Goal: Task Accomplishment & Management: Complete application form

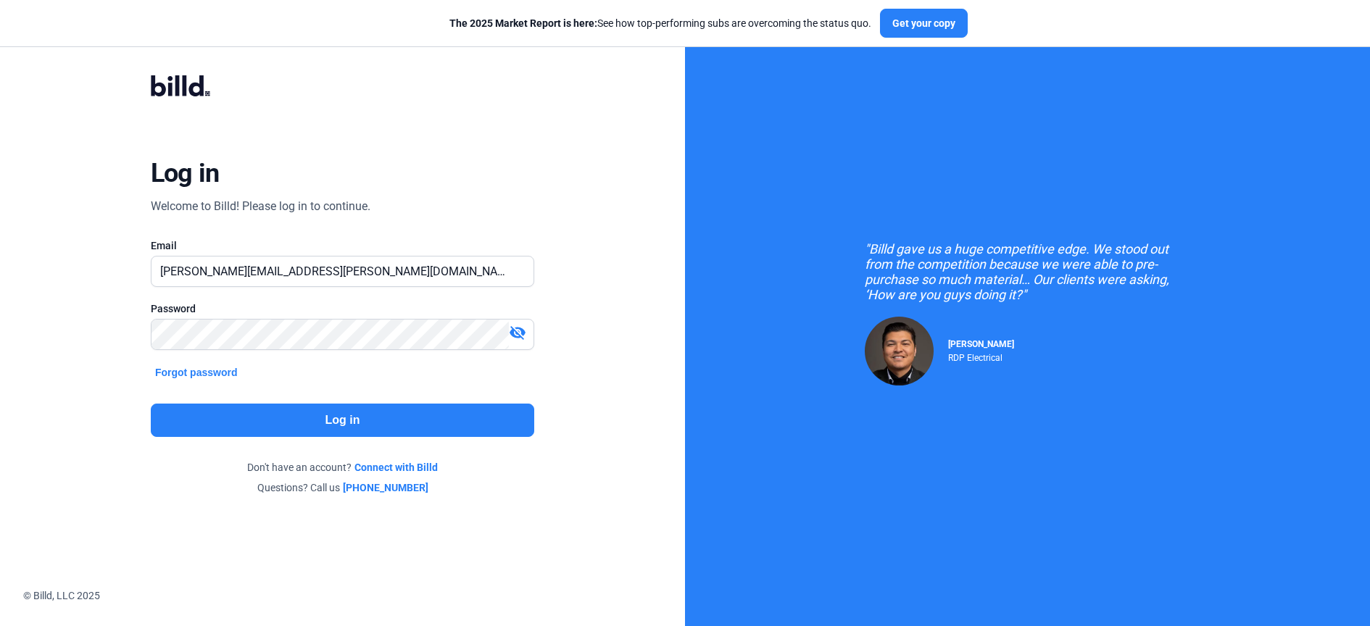
click at [353, 410] on button "Log in" at bounding box center [342, 420] width 383 height 33
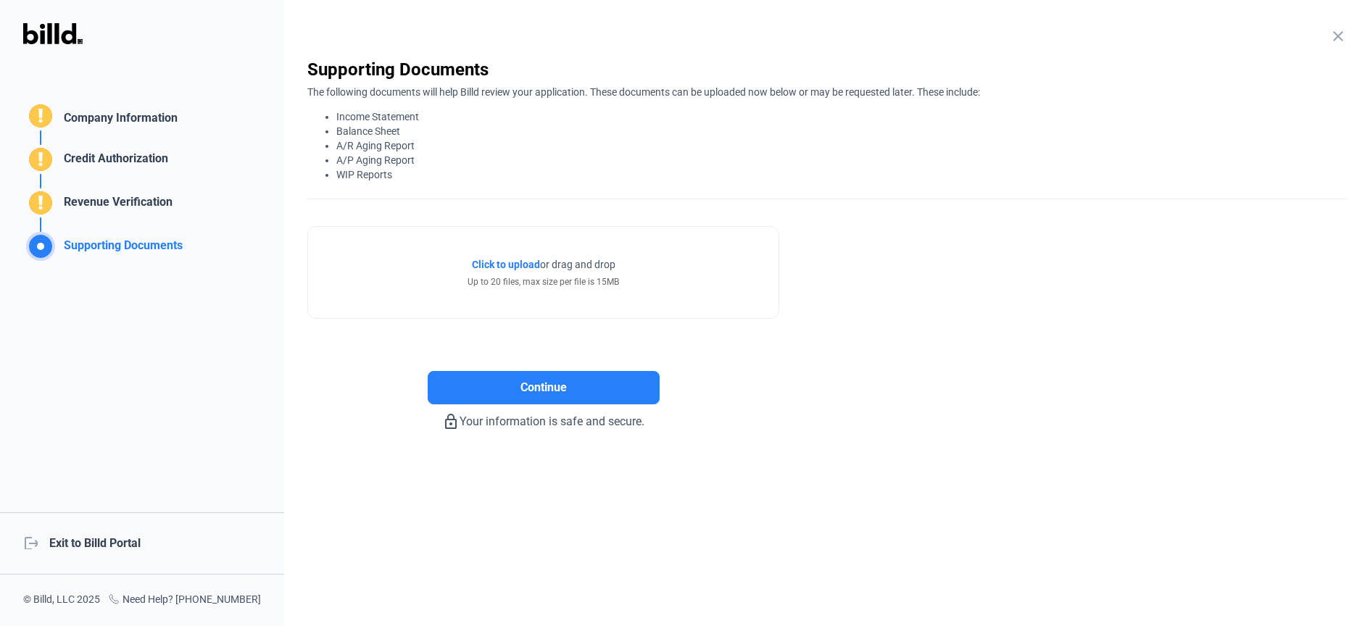
click at [1337, 38] on mat-icon "close" at bounding box center [1337, 36] width 17 height 17
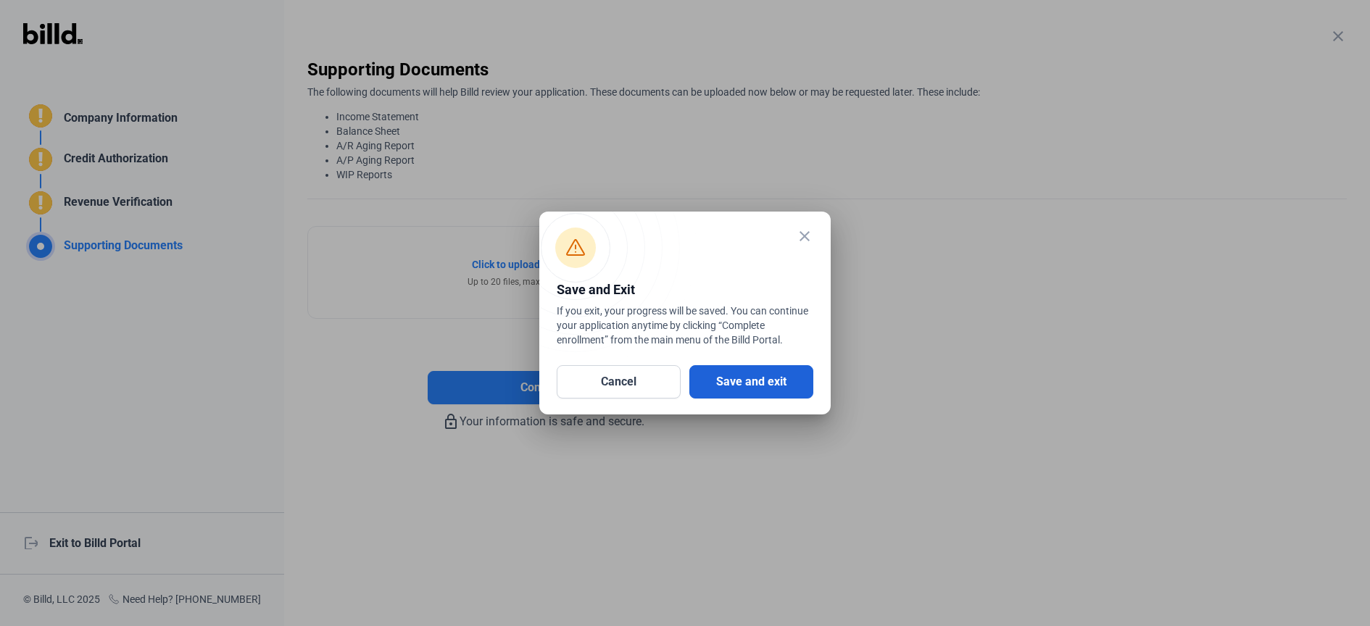
click at [722, 380] on button "Save and exit" at bounding box center [751, 381] width 124 height 33
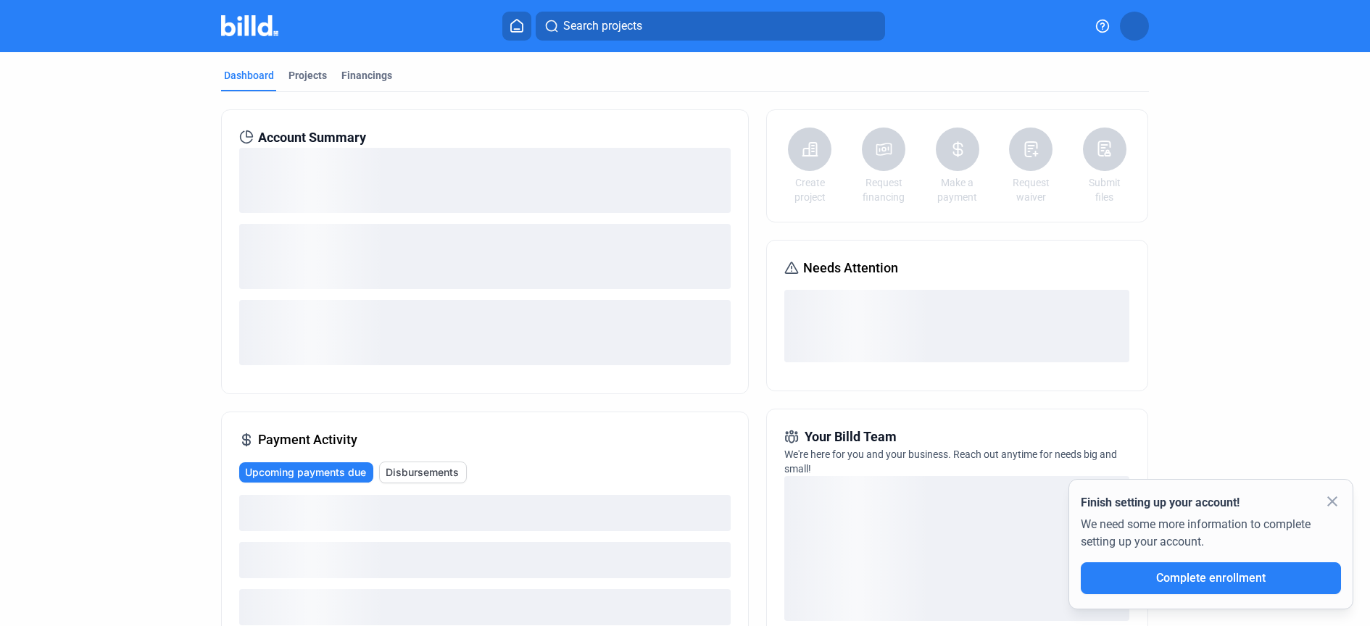
click at [1263, 226] on dashboard "Dashboard Projects Financings Account Summary Payment Activity Upcoming payment…" at bounding box center [685, 504] width 1233 height 905
